Goal: Task Accomplishment & Management: Use online tool/utility

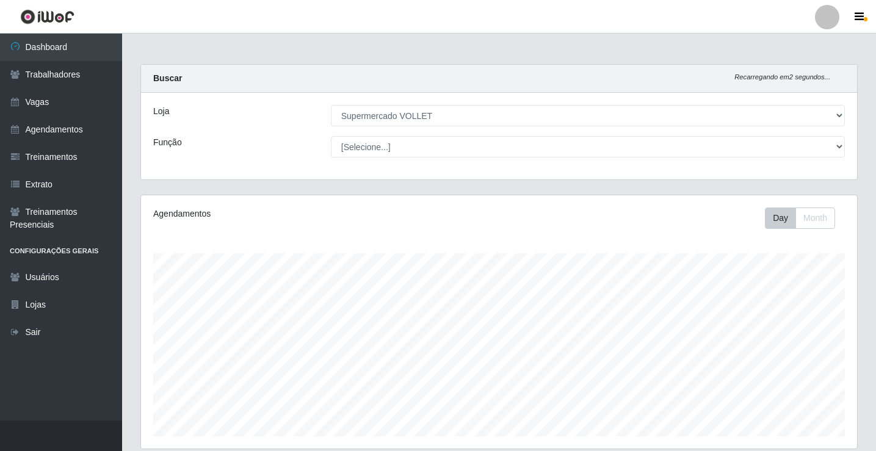
select select "72"
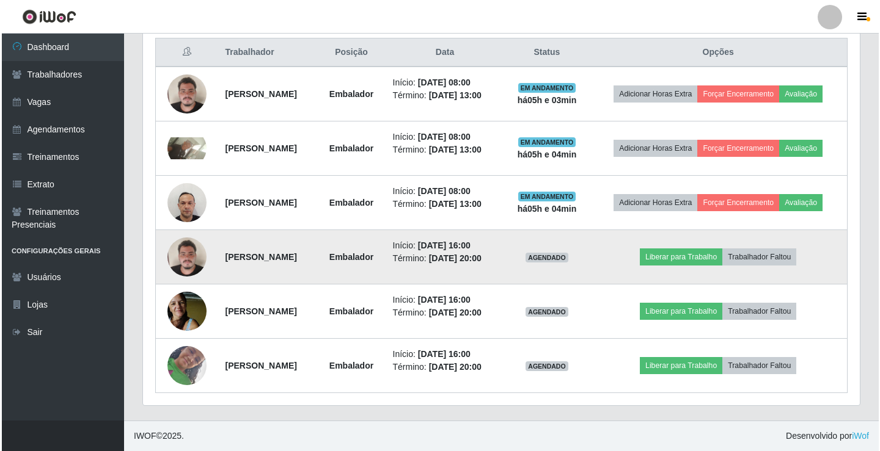
scroll to position [401, 0]
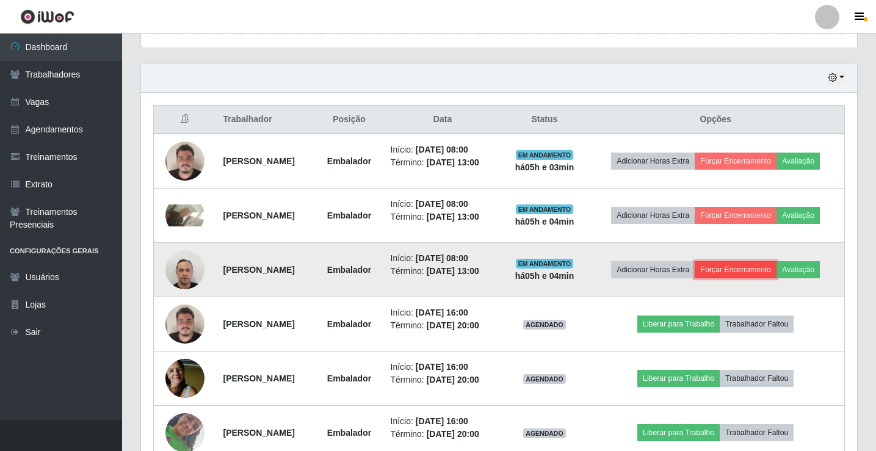
click at [777, 279] on button "Forçar Encerramento" at bounding box center [736, 269] width 82 height 17
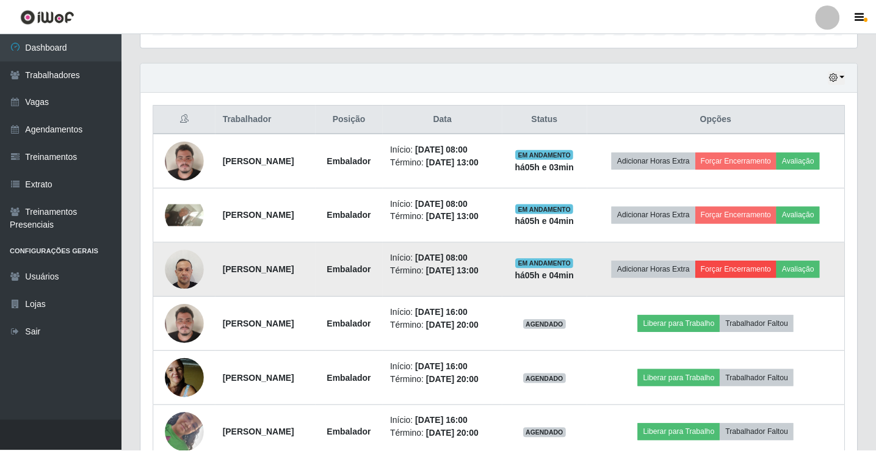
scroll to position [253, 710]
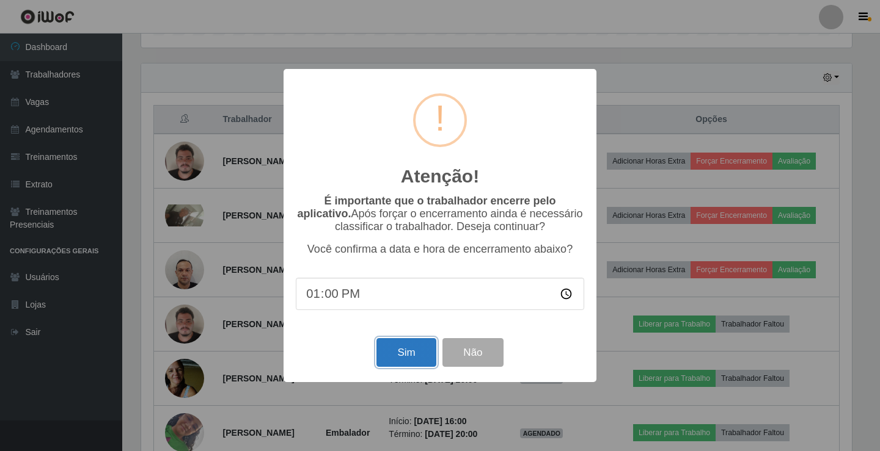
click at [395, 359] on button "Sim" at bounding box center [405, 352] width 59 height 29
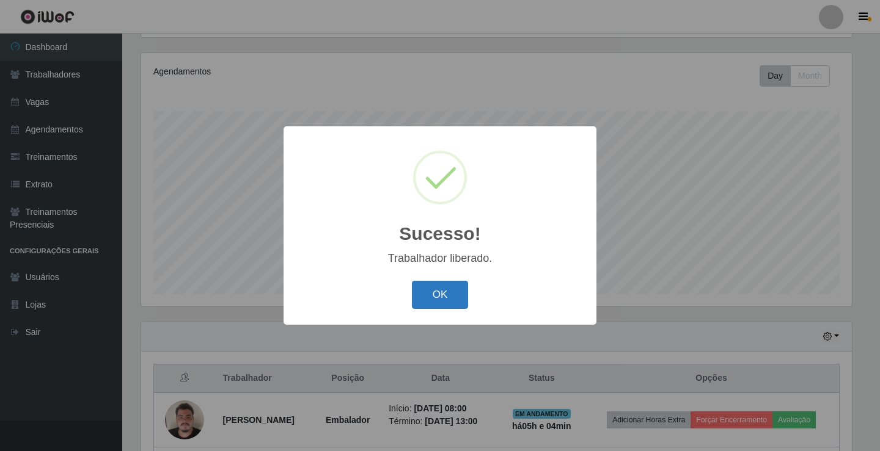
click at [437, 302] on button "OK" at bounding box center [440, 295] width 57 height 29
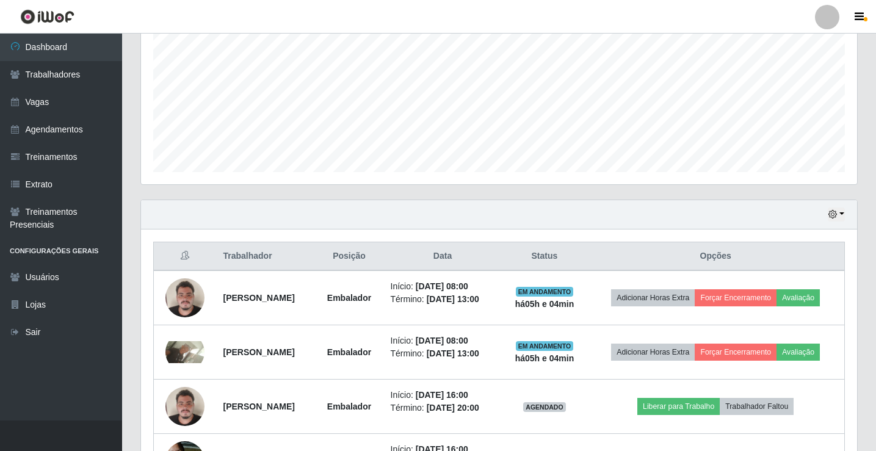
scroll to position [387, 0]
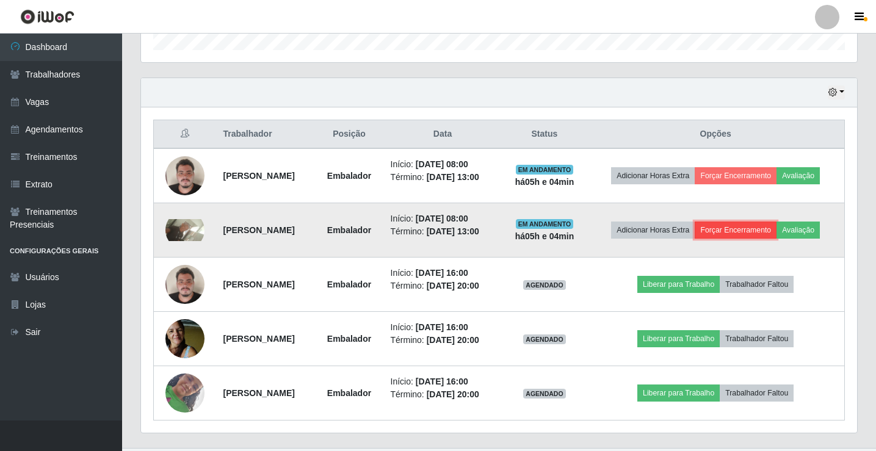
click at [773, 236] on button "Forçar Encerramento" at bounding box center [736, 230] width 82 height 17
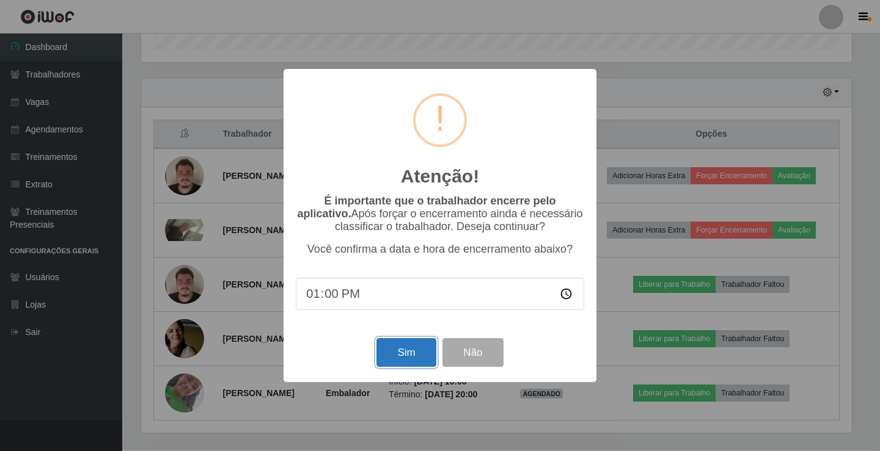
click at [410, 354] on button "Sim" at bounding box center [405, 352] width 59 height 29
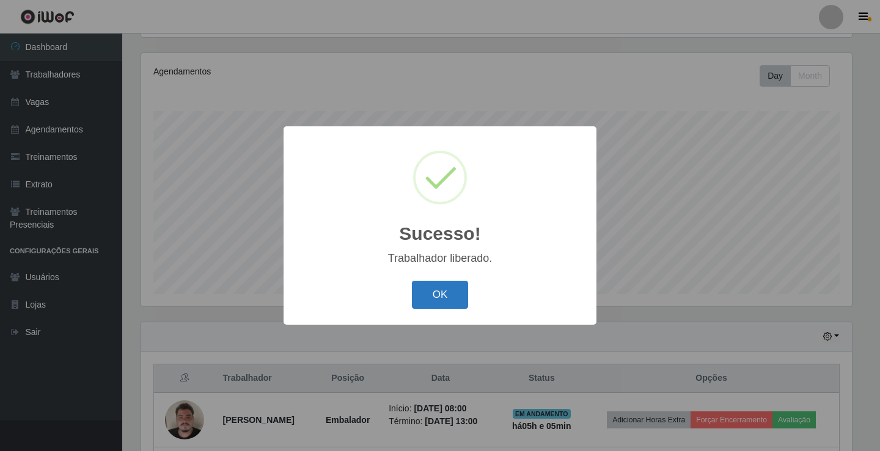
click at [451, 294] on button "OK" at bounding box center [440, 295] width 57 height 29
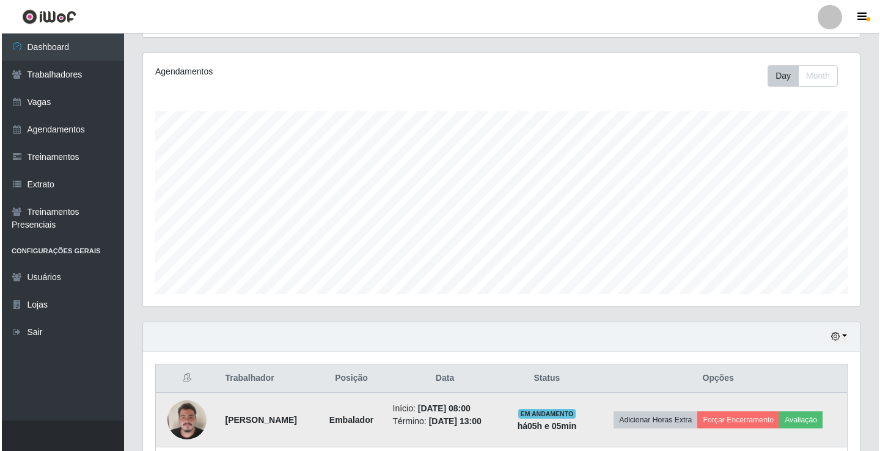
scroll to position [360, 0]
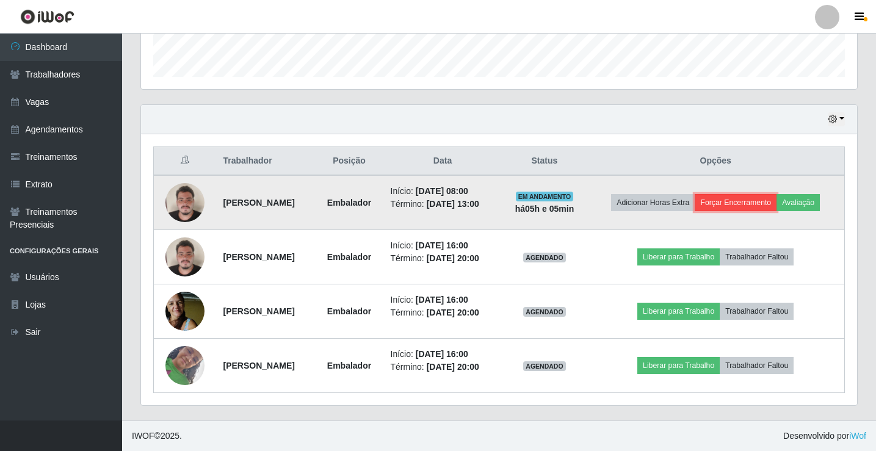
click at [756, 205] on button "Forçar Encerramento" at bounding box center [736, 202] width 82 height 17
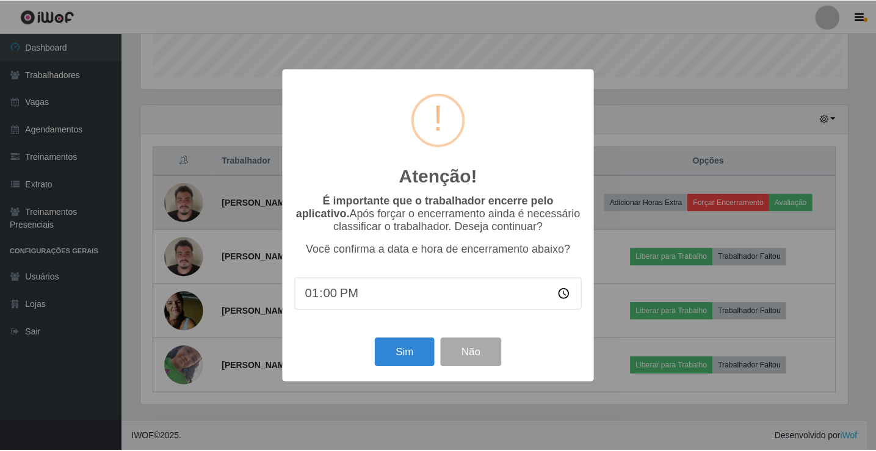
scroll to position [253, 710]
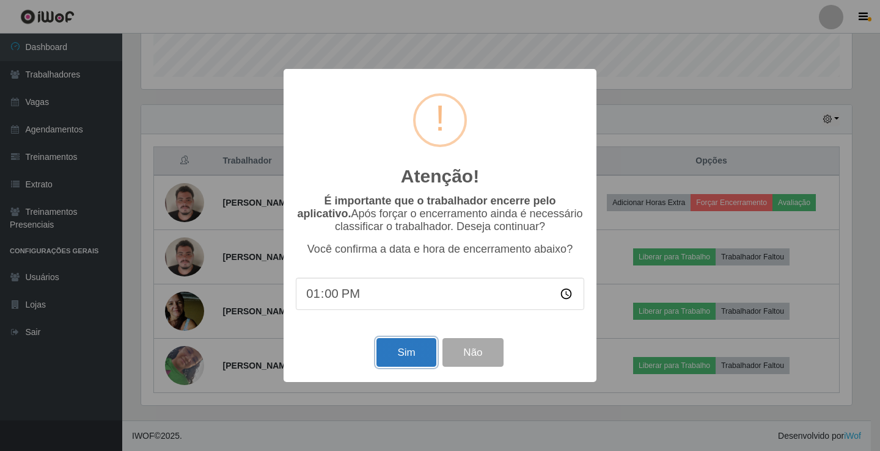
click at [401, 355] on button "Sim" at bounding box center [405, 352] width 59 height 29
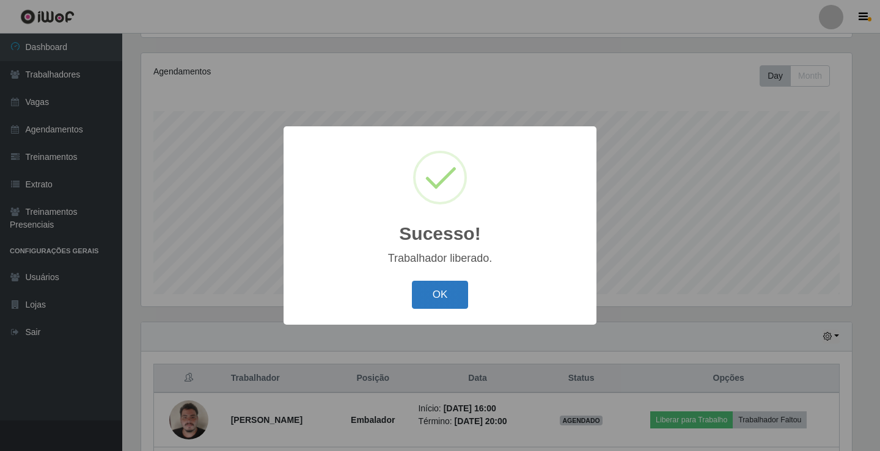
click at [445, 289] on button "OK" at bounding box center [440, 295] width 57 height 29
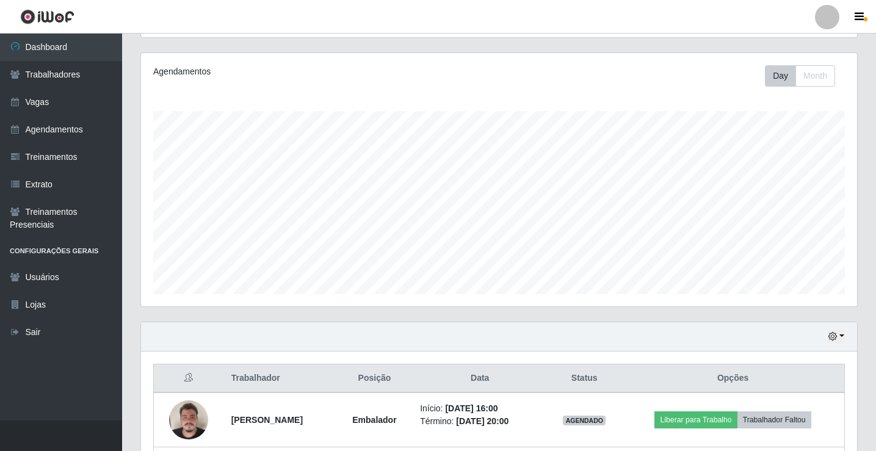
scroll to position [305, 0]
